Goal: Task Accomplishment & Management: Complete application form

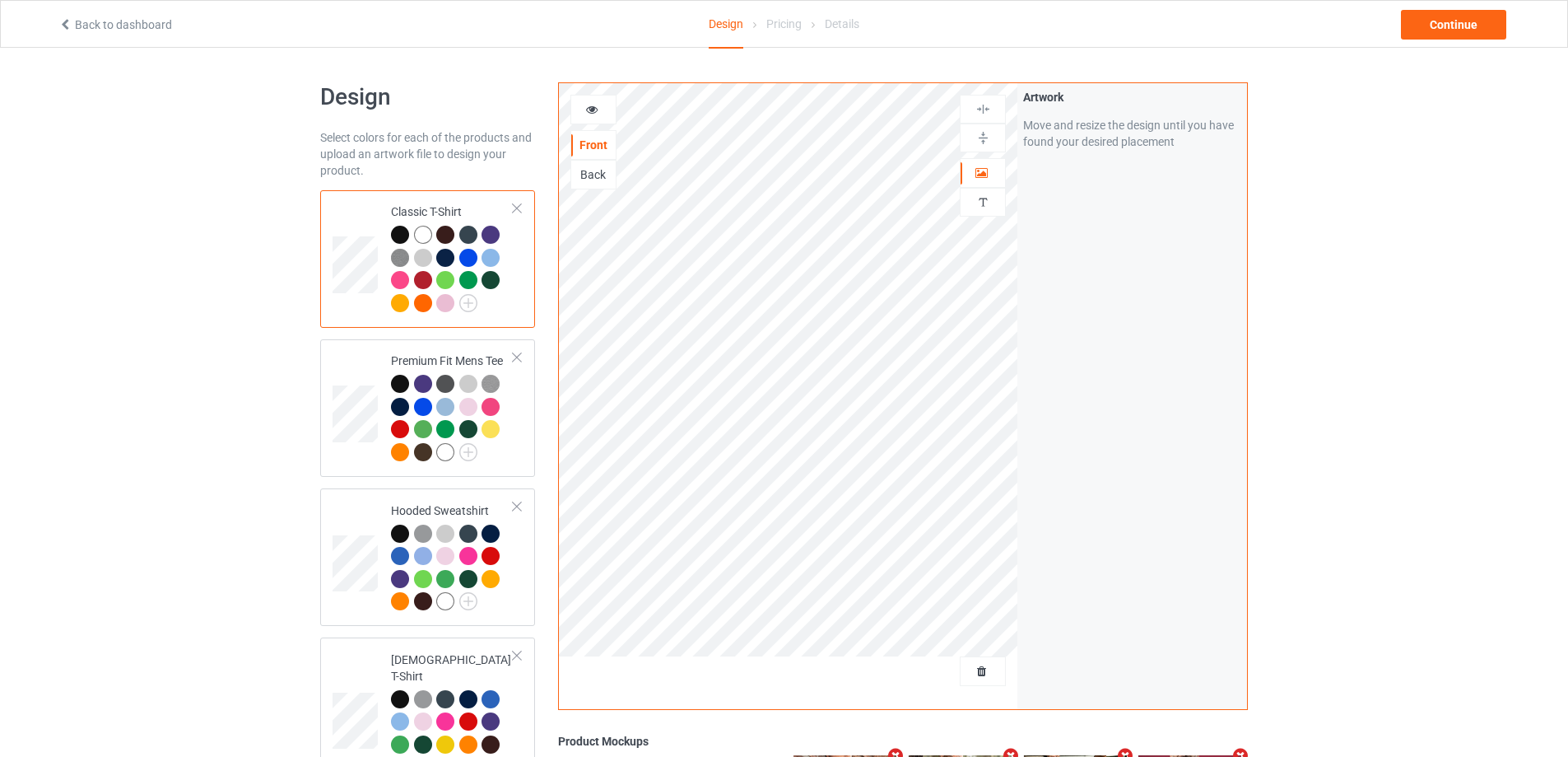
click at [969, 686] on div at bounding box center [983, 671] width 46 height 30
click at [973, 669] on span "Delete all designs" at bounding box center [944, 671] width 87 height 13
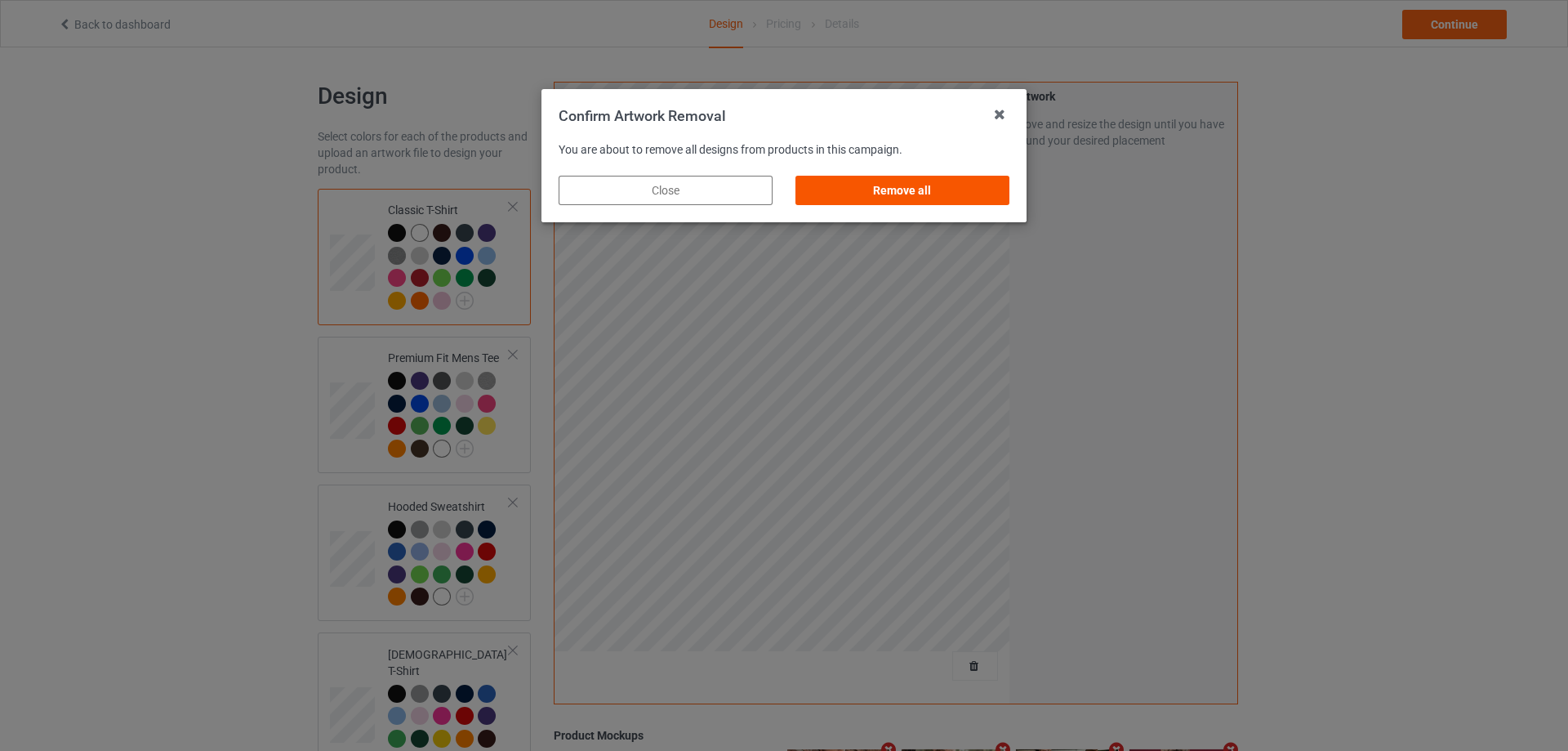
click at [1004, 186] on div "Remove all" at bounding box center [902, 190] width 214 height 30
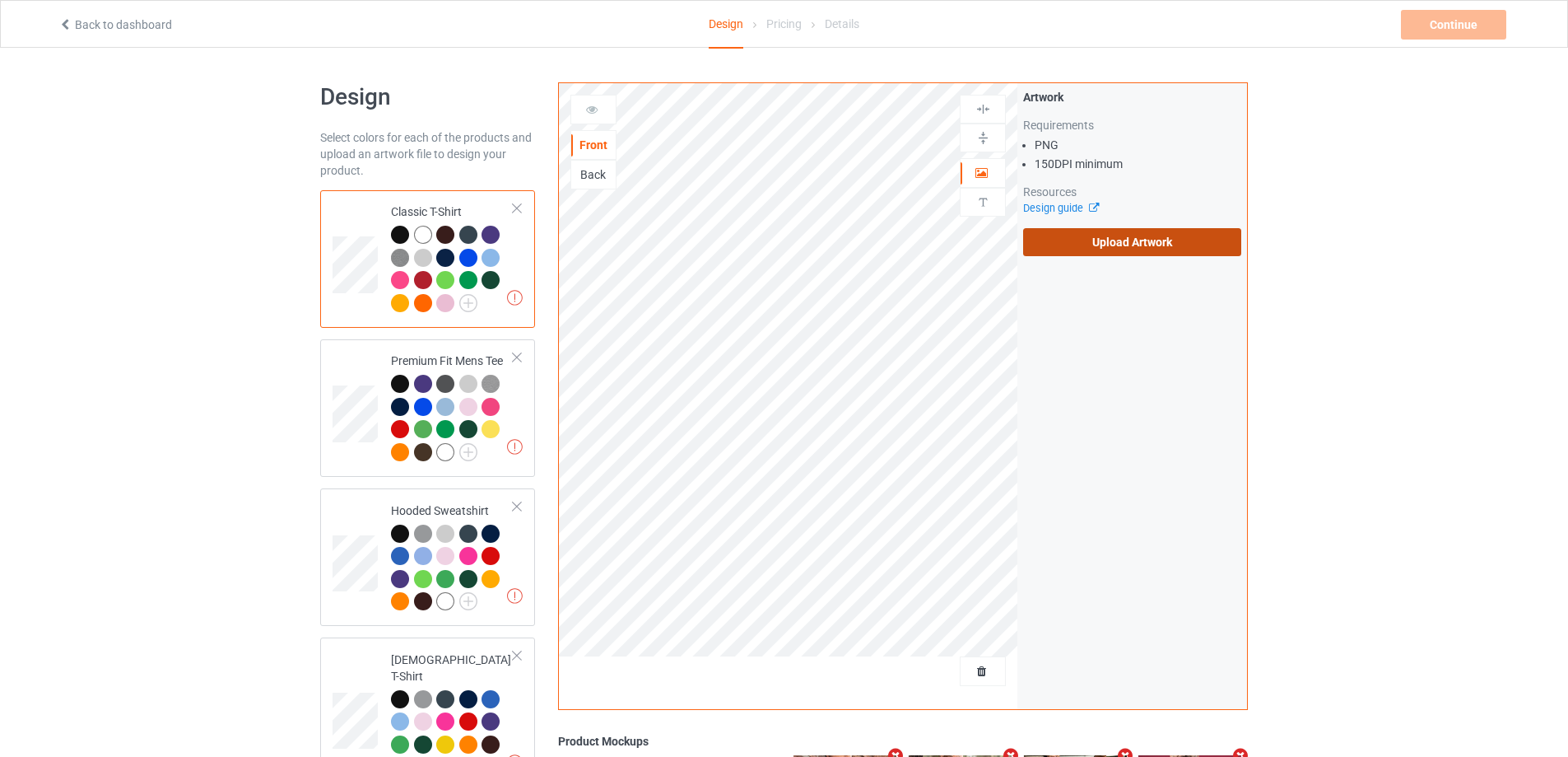
click at [1127, 242] on label "Upload Artwork" at bounding box center [1132, 242] width 219 height 28
click at [0, 0] on input "Upload Artwork" at bounding box center [0, 0] width 0 height 0
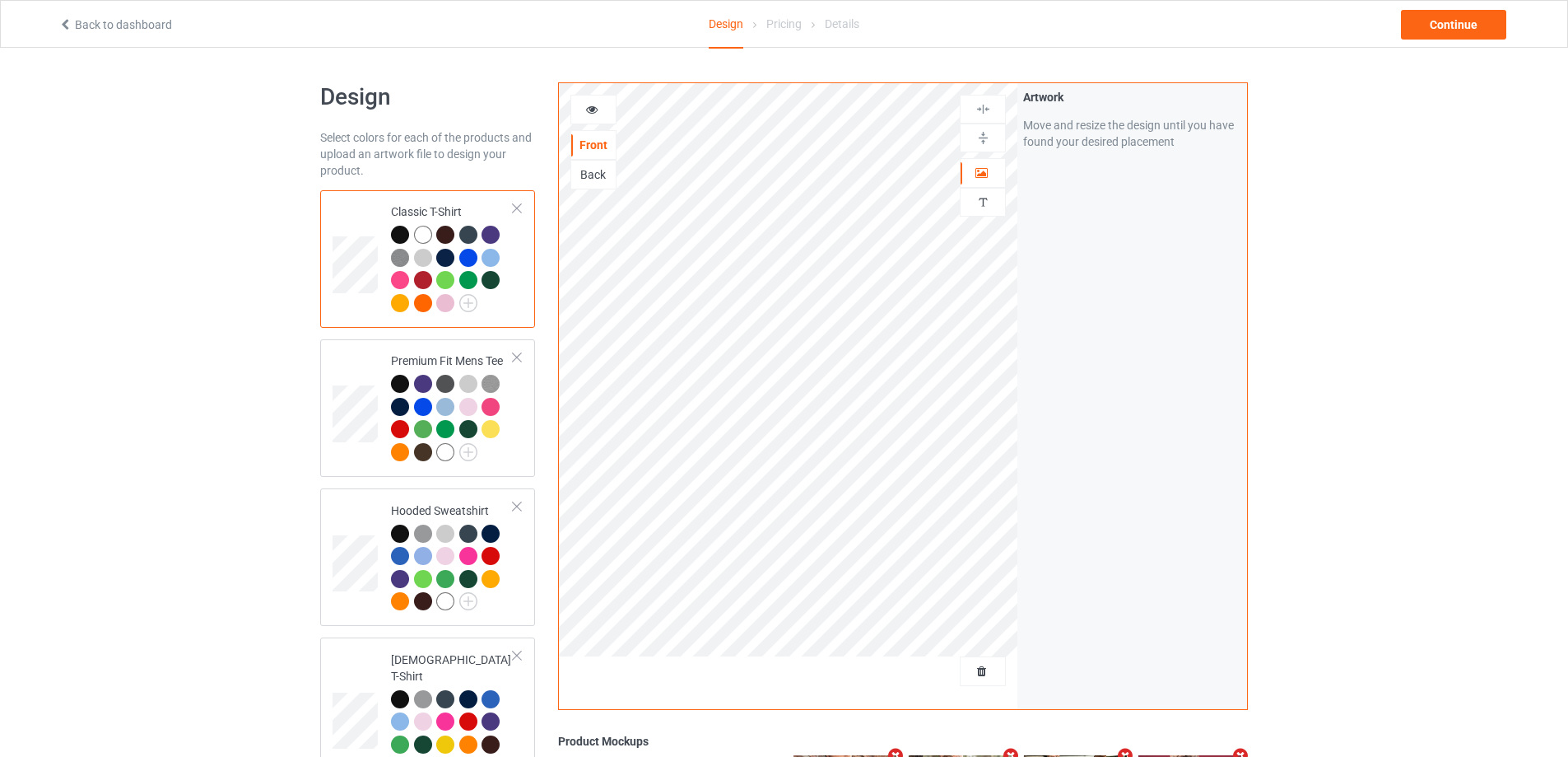
click at [1439, 40] on div "Back to dashboard Design Pricing Details Continue" at bounding box center [784, 24] width 1474 height 46
click at [1443, 25] on div "Continue" at bounding box center [1454, 25] width 106 height 30
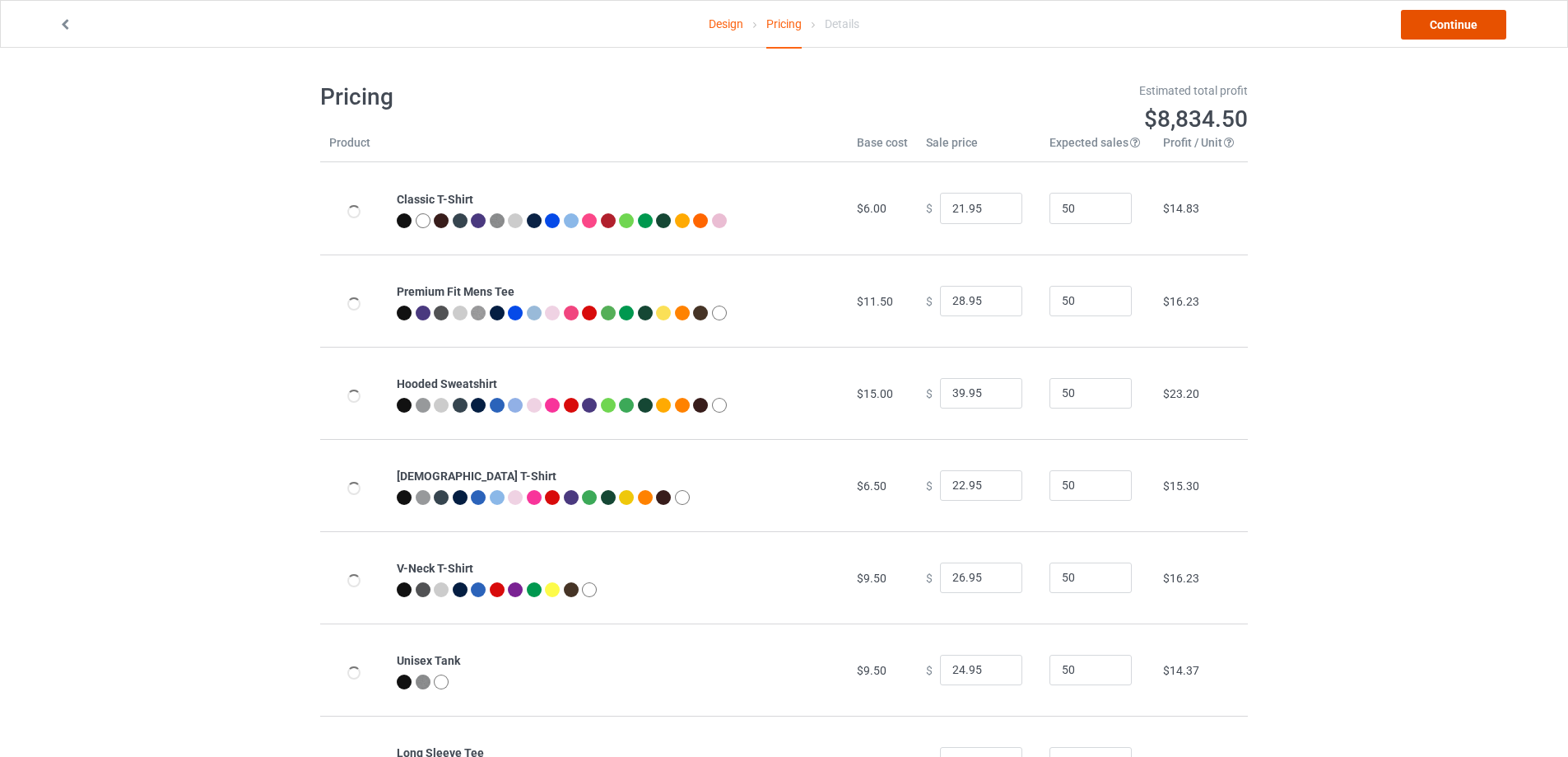
click at [1441, 24] on link "Continue" at bounding box center [1454, 25] width 106 height 30
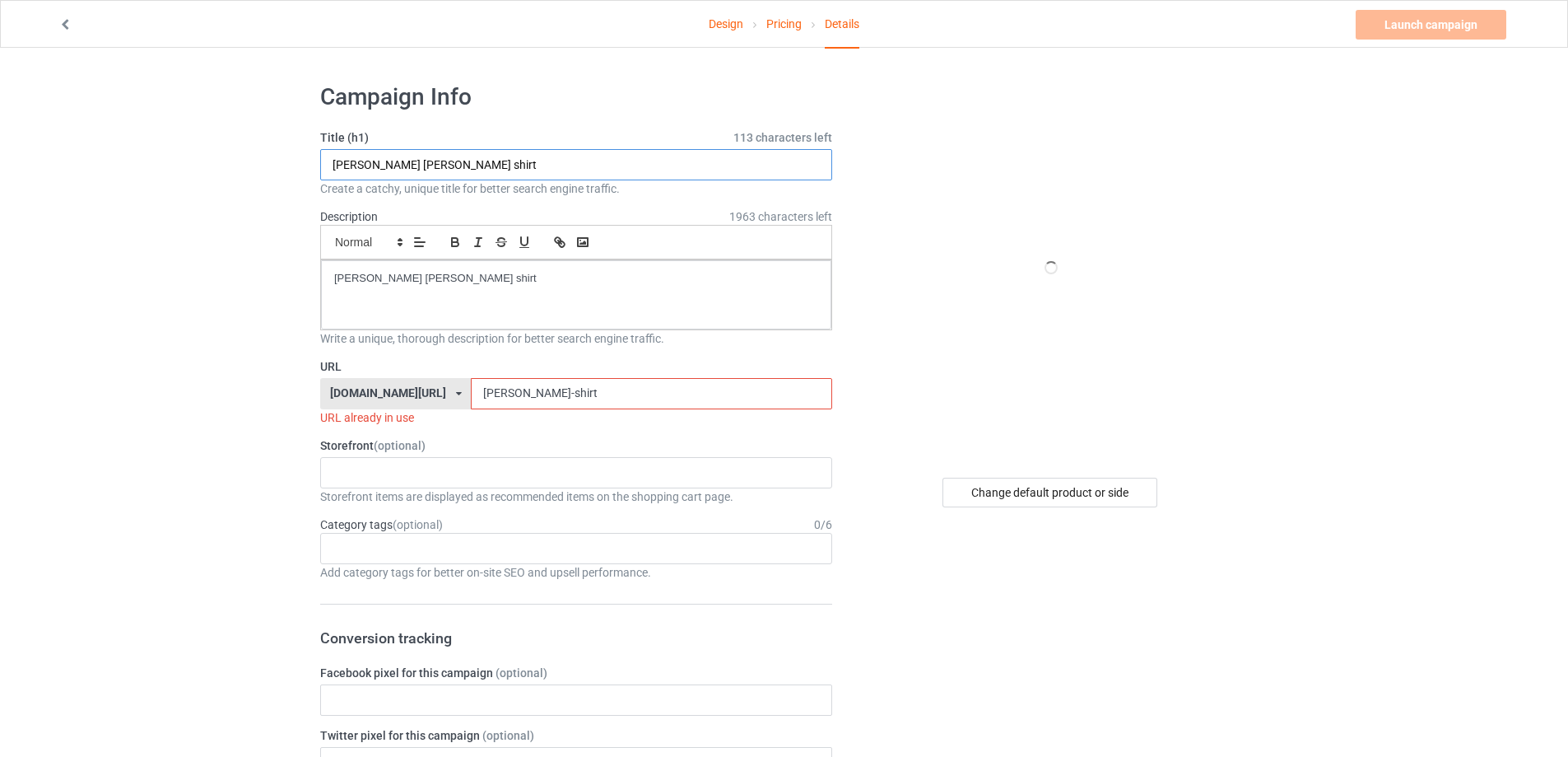
drag, startPoint x: 516, startPoint y: 163, endPoint x: 485, endPoint y: 274, distance: 115.2
paste input "[URL][DOMAIN_NAME][US_STATE][PERSON_NAME]"
type input "[URL][DOMAIN_NAME][US_STATE][PERSON_NAME]"
drag, startPoint x: 574, startPoint y: 281, endPoint x: 533, endPoint y: 282, distance: 41.0
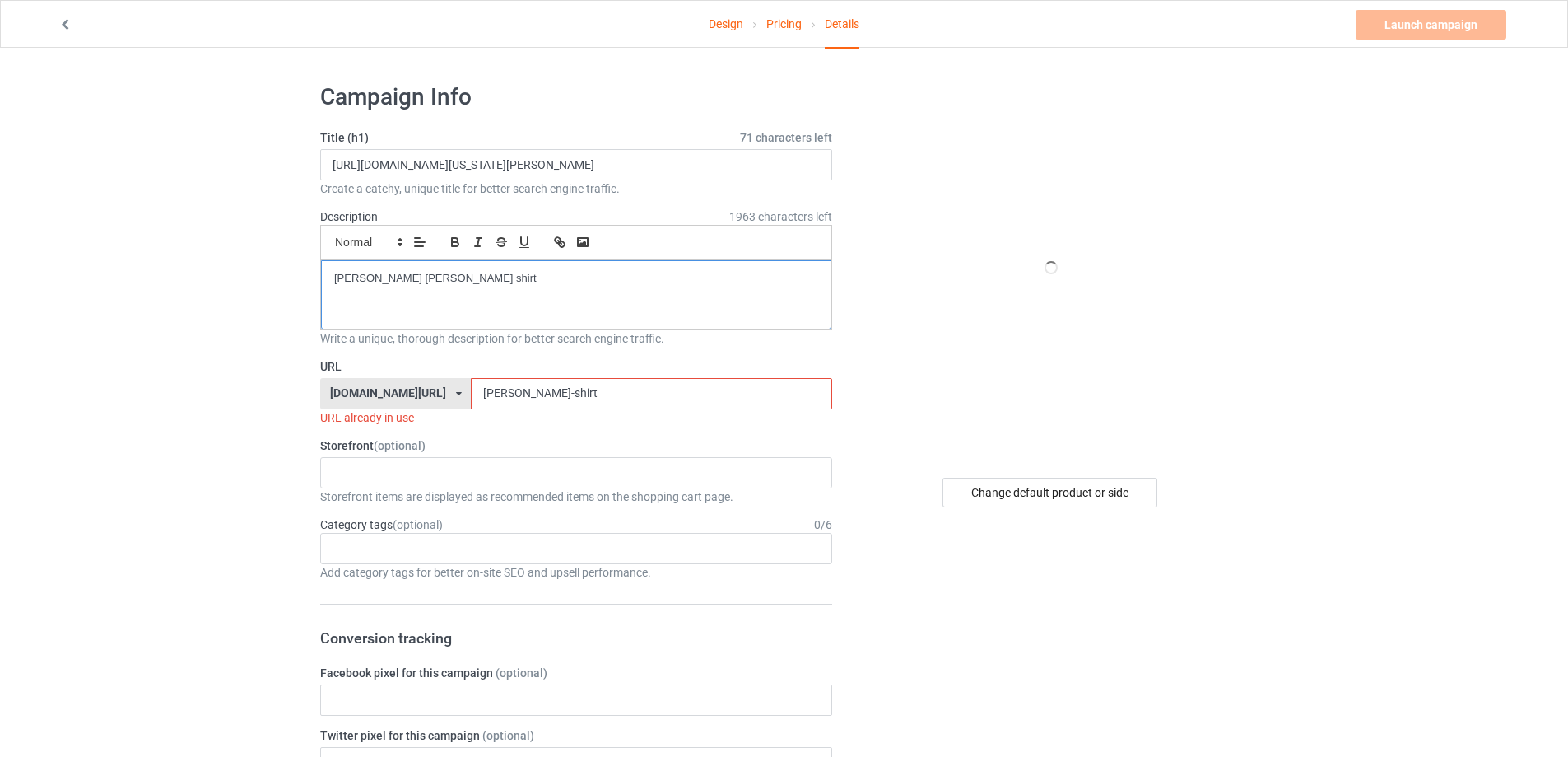
click at [533, 282] on p "[PERSON_NAME] [PERSON_NAME] shirt" at bounding box center [576, 279] width 484 height 16
drag, startPoint x: 530, startPoint y: 167, endPoint x: 733, endPoint y: 156, distance: 203.3
click at [733, 156] on input "[URL][DOMAIN_NAME][US_STATE][PERSON_NAME]" at bounding box center [576, 164] width 512 height 31
drag, startPoint x: 660, startPoint y: 383, endPoint x: 302, endPoint y: 401, distance: 358.5
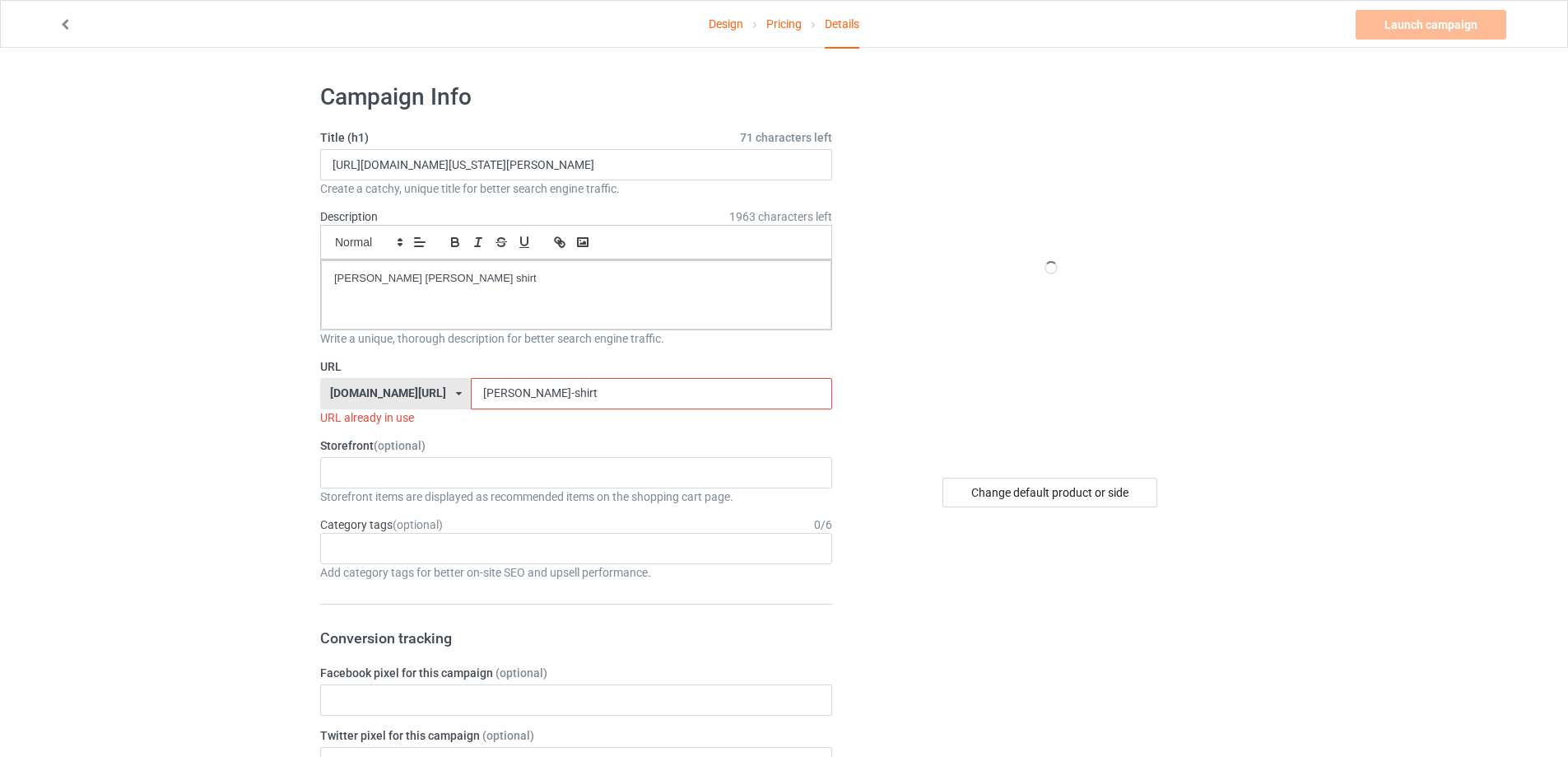
paste input "ice-out-of-[US_STATE]-kat-[GEOGRAPHIC_DATA]-t-shir"
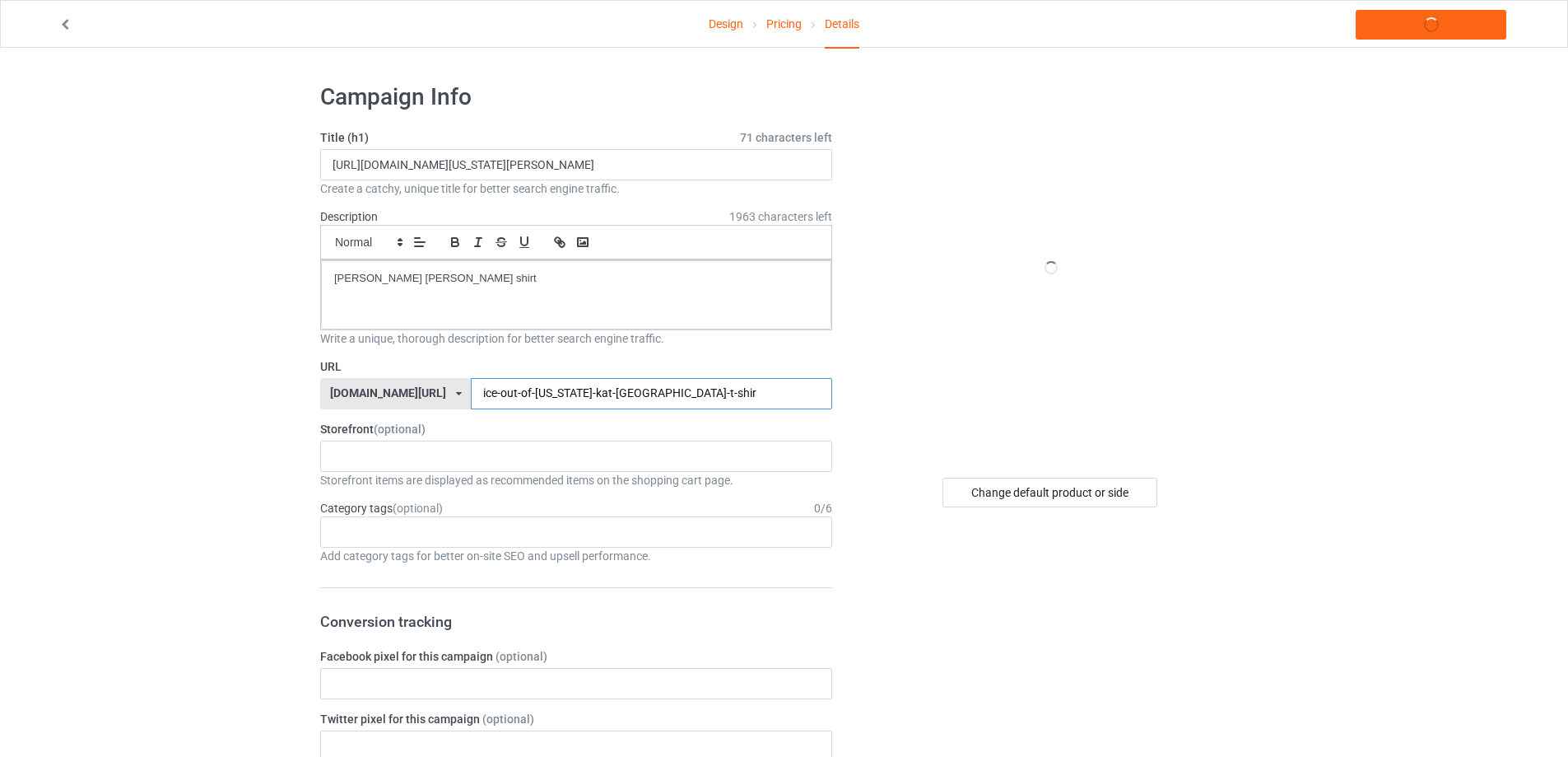
click at [618, 392] on input "ice-out-of-[US_STATE]-kat-[GEOGRAPHIC_DATA]-t-shir" at bounding box center [651, 393] width 360 height 31
click at [619, 393] on input "ice-out-of-[US_STATE]-kat-[GEOGRAPHIC_DATA]-t-shir" at bounding box center [651, 393] width 360 height 31
click at [649, 387] on input "ice-out-of-[US_STATE]-[PERSON_NAME][GEOGRAPHIC_DATA]" at bounding box center [651, 393] width 360 height 31
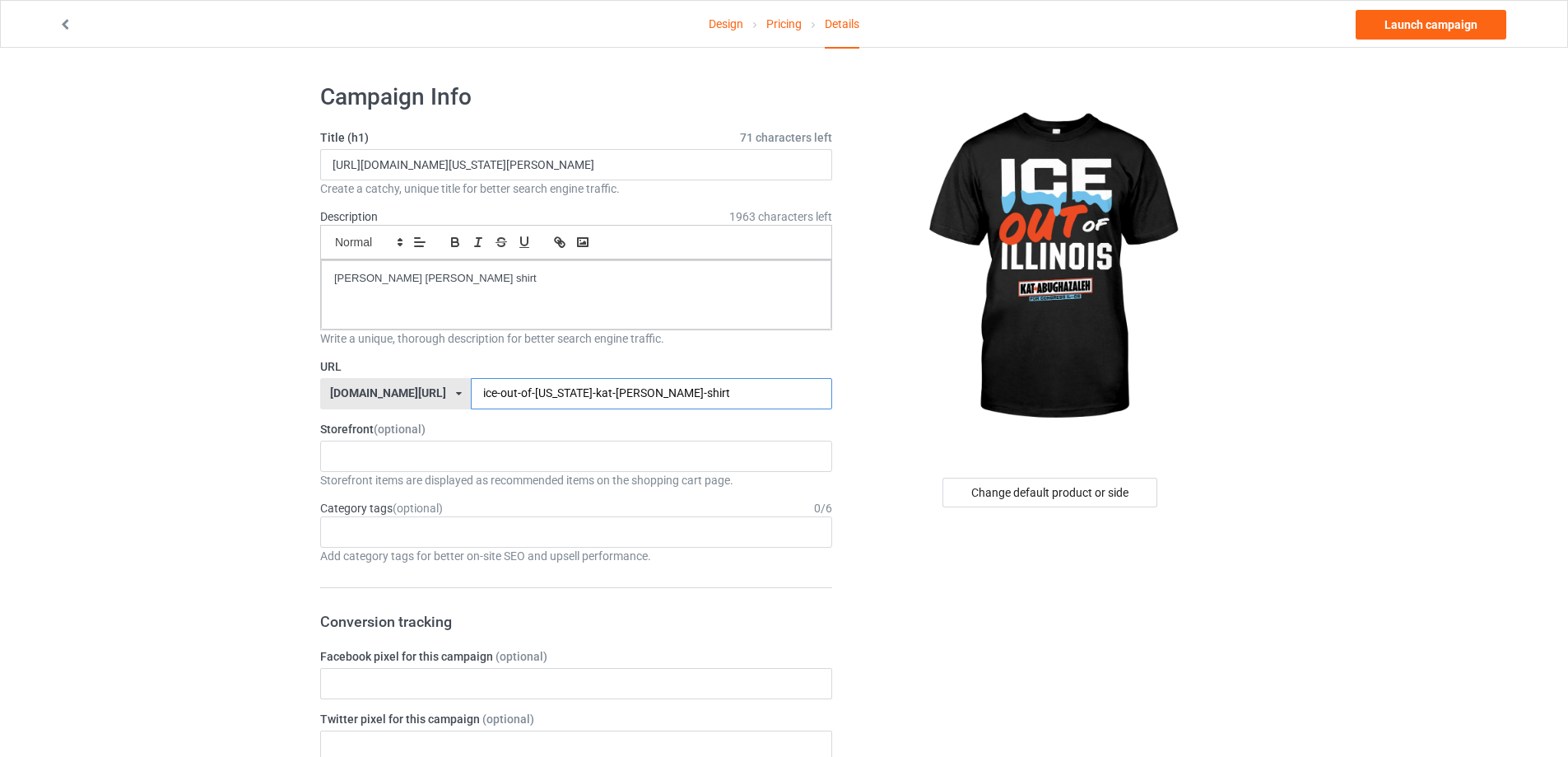
type input "ice-out-of-[US_STATE]-kat-[PERSON_NAME]-shirt"
drag, startPoint x: 563, startPoint y: 145, endPoint x: 261, endPoint y: 194, distance: 305.9
paste input "ICE out of [US_STATE] [PERSON_NAME]"
type input "ICE out of [US_STATE] [PERSON_NAME] shirt"
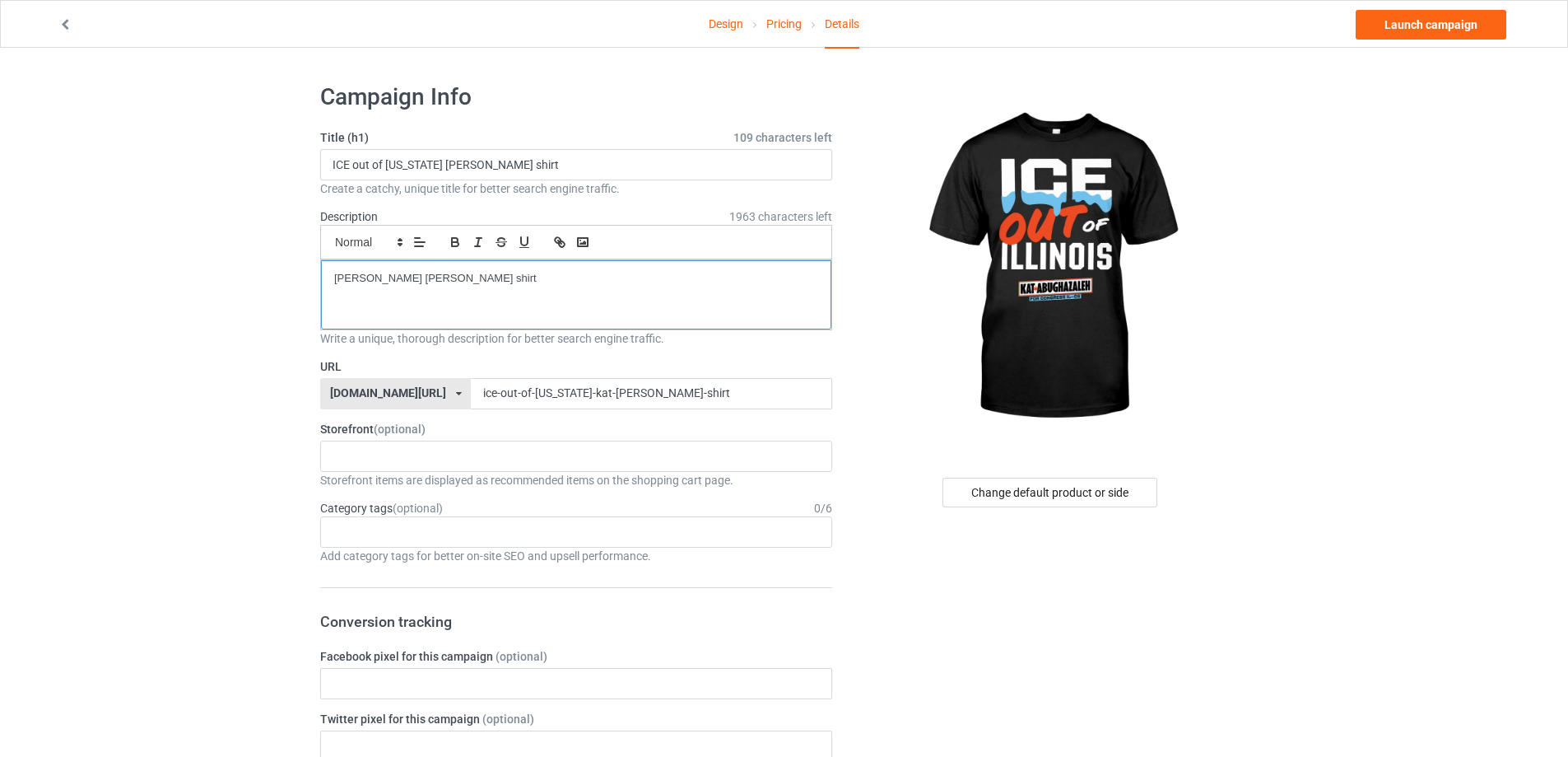
click at [1452, 23] on link "Launch campaign" at bounding box center [1430, 25] width 151 height 30
